Goal: Information Seeking & Learning: Learn about a topic

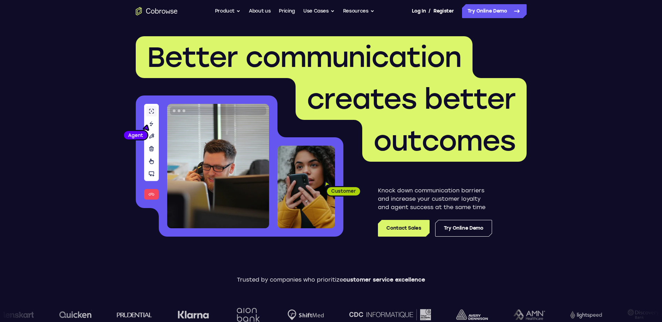
click at [159, 13] on icon "Go to the home page" at bounding box center [157, 11] width 42 height 8
click at [282, 10] on link "Pricing" at bounding box center [287, 11] width 16 height 14
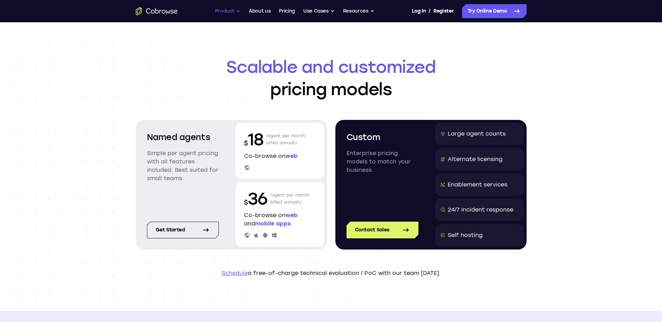
click at [233, 12] on button "Product" at bounding box center [228, 11] width 26 height 14
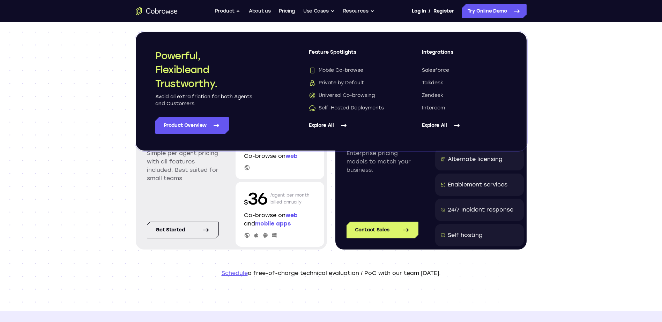
click at [608, 75] on div "Scalable and customized pricing models Named agents Simple per agent pricing wi…" at bounding box center [331, 166] width 662 height 289
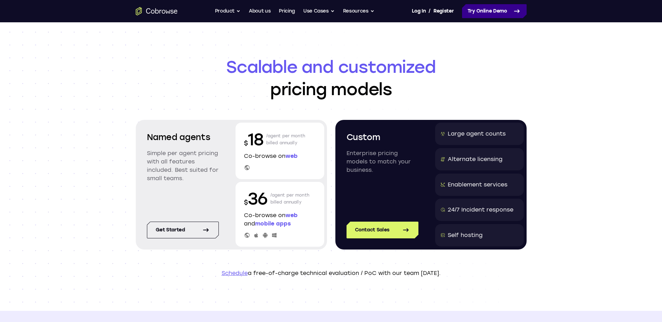
click at [486, 12] on link "Try Online Demo" at bounding box center [494, 11] width 65 height 14
